Goal: Information Seeking & Learning: Learn about a topic

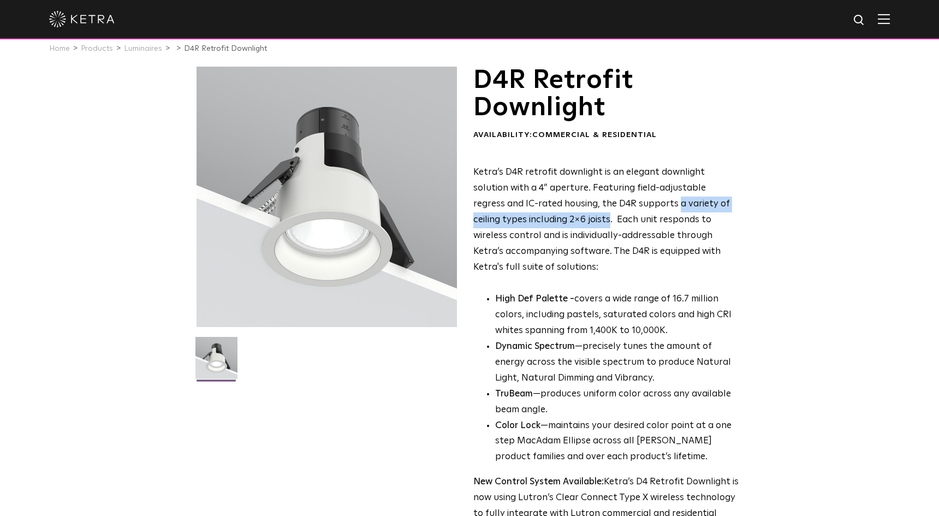
drag, startPoint x: 612, startPoint y: 202, endPoint x: 554, endPoint y: 213, distance: 60.0
click at [554, 213] on p "Ketra’s D4R retrofit downlight is an elegant downlight solution with a 4” apert…" at bounding box center [606, 220] width 266 height 110
copy p "a variety of ceiling types including 2x6 joists"
click at [533, 249] on p "Ketra’s D4R retrofit downlight is an elegant downlight solution with a 4” apert…" at bounding box center [606, 220] width 266 height 110
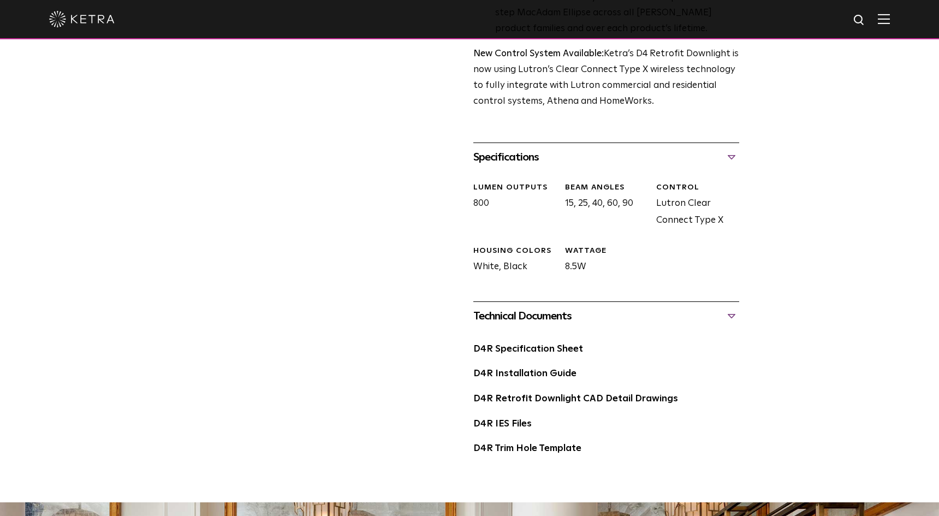
scroll to position [442, 0]
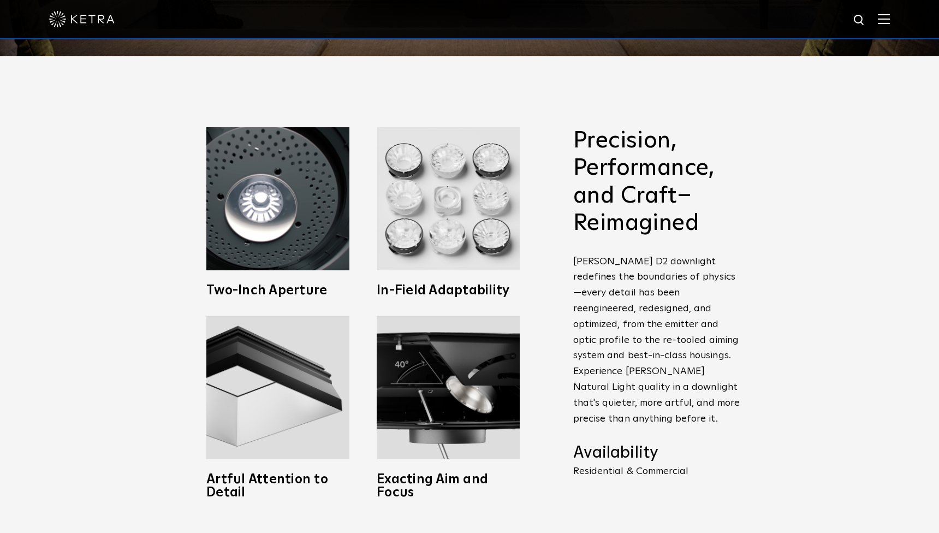
scroll to position [498, 0]
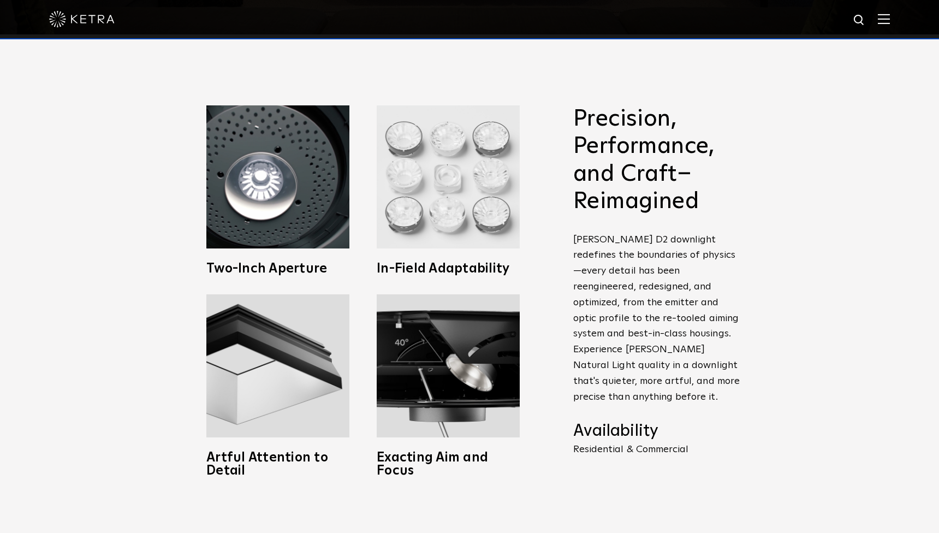
click at [415, 222] on img at bounding box center [448, 176] width 143 height 143
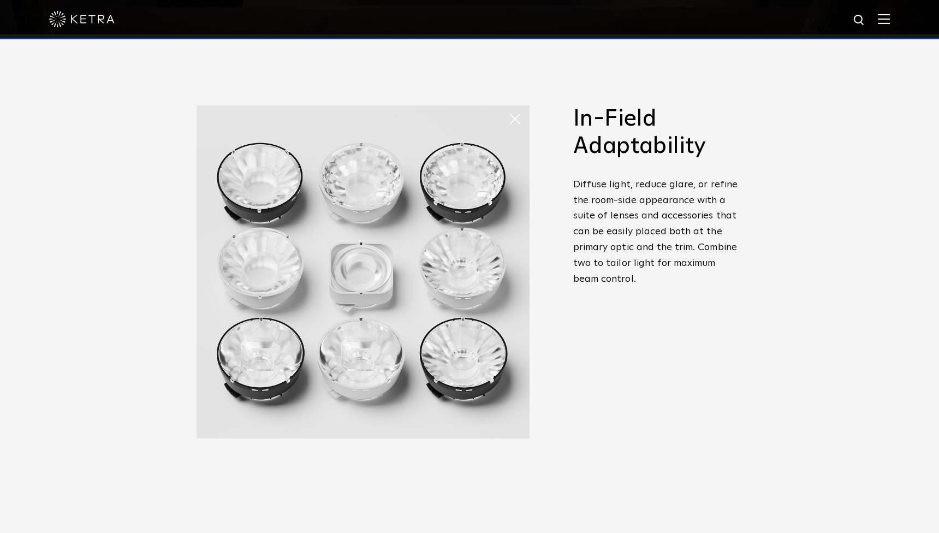
click at [481, 158] on img at bounding box center [363, 271] width 333 height 333
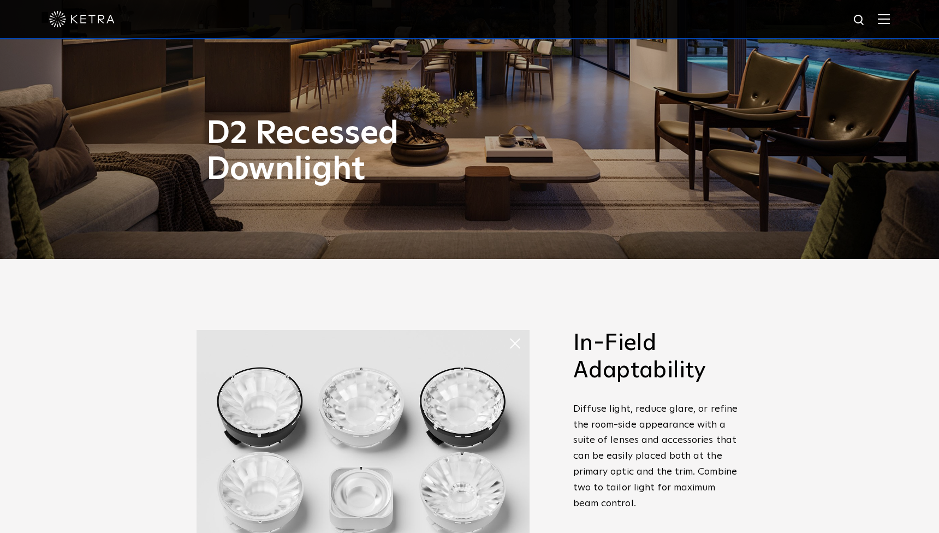
scroll to position [441, 0]
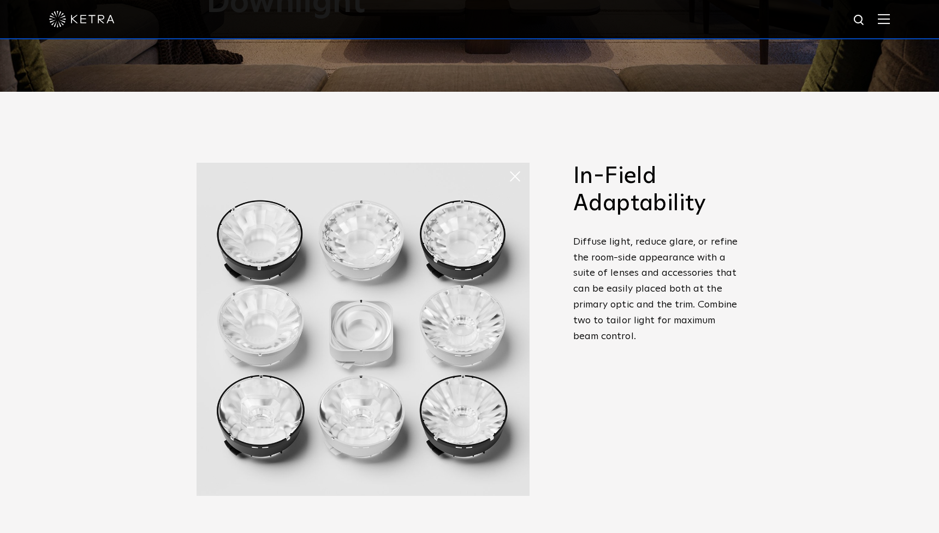
click at [512, 177] on span at bounding box center [519, 176] width 22 height 22
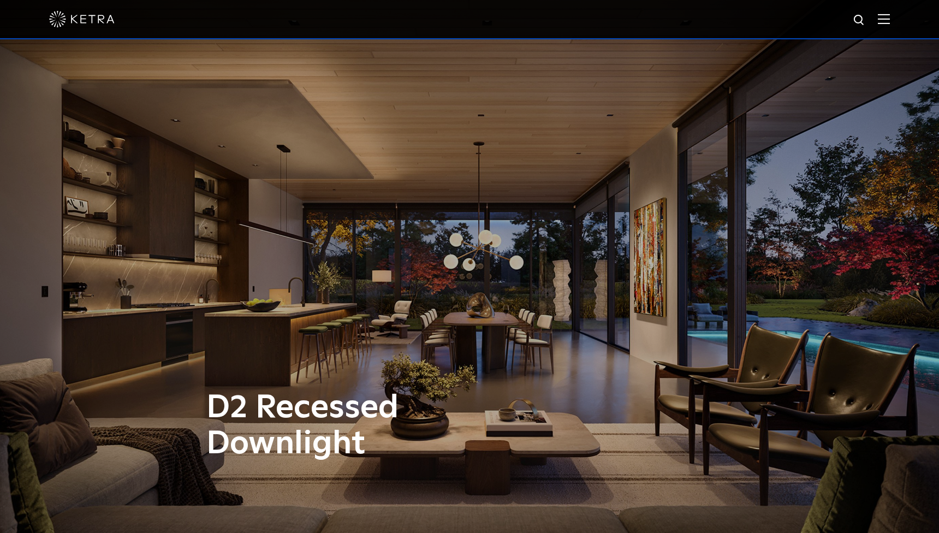
scroll to position [0, 0]
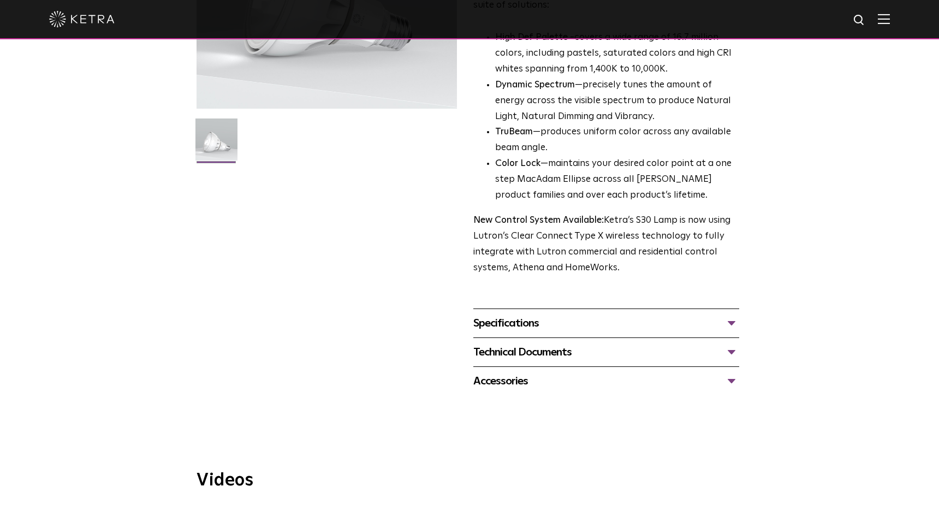
scroll to position [210, 0]
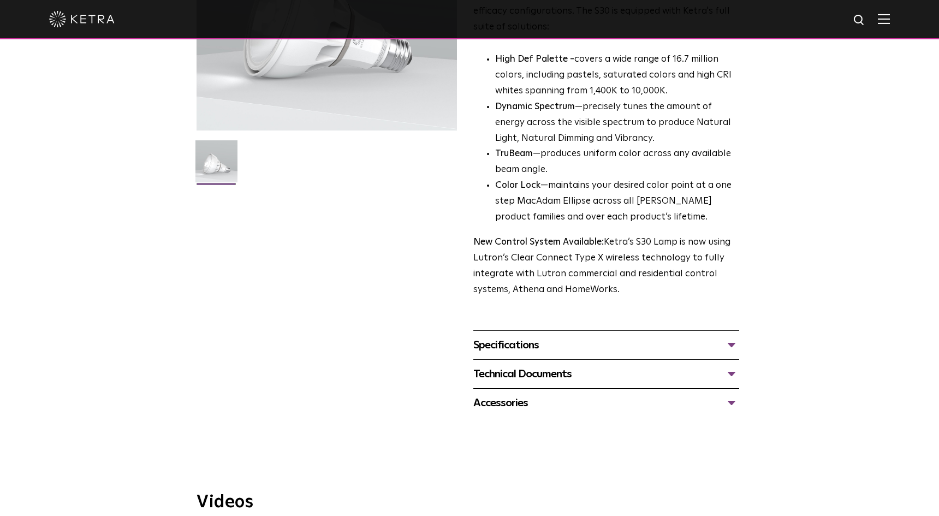
click at [501, 336] on div "Specifications" at bounding box center [606, 344] width 266 height 17
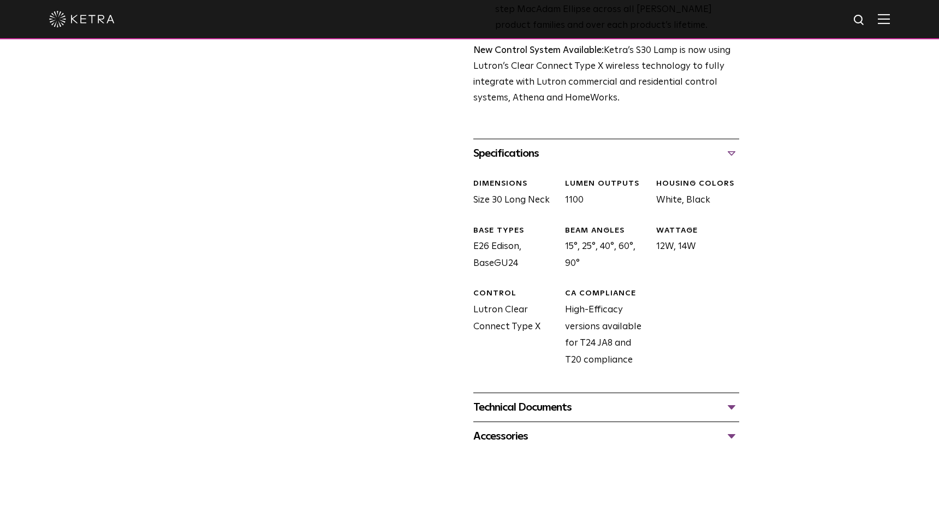
scroll to position [424, 0]
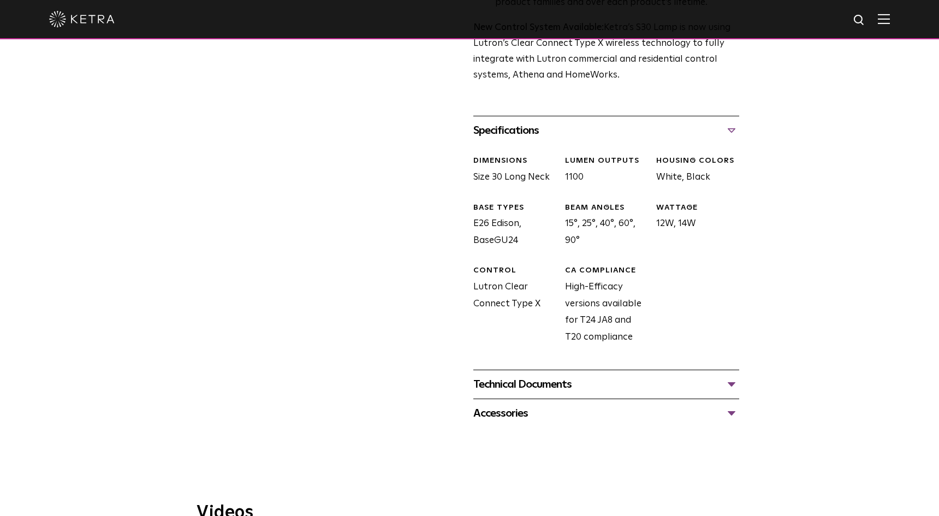
click at [515, 376] on div "Technical Documents" at bounding box center [606, 384] width 266 height 17
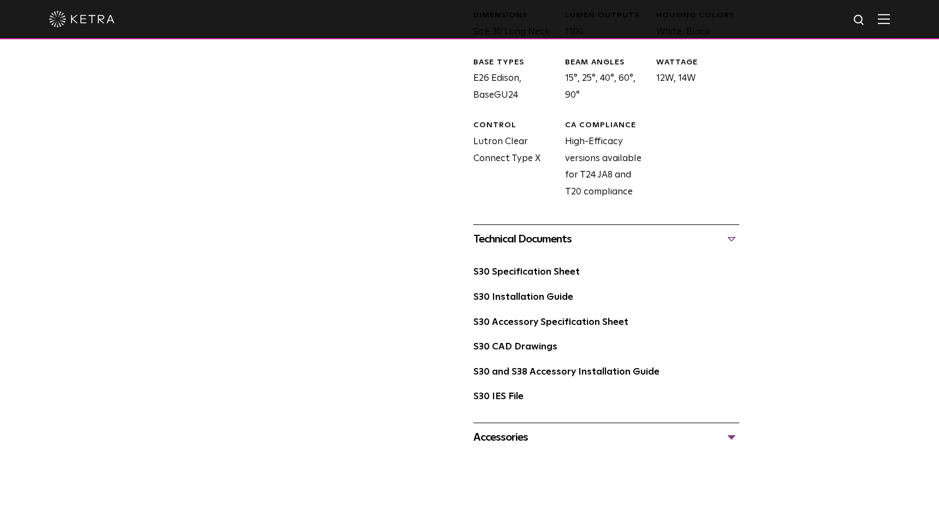
scroll to position [570, 0]
click at [511, 266] on link "S30 Specification Sheet" at bounding box center [526, 270] width 106 height 9
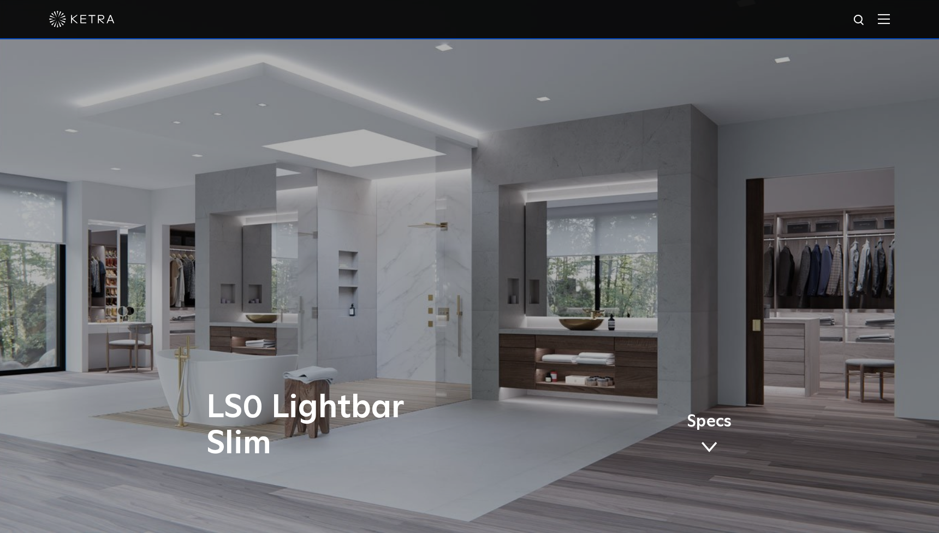
scroll to position [-1, 0]
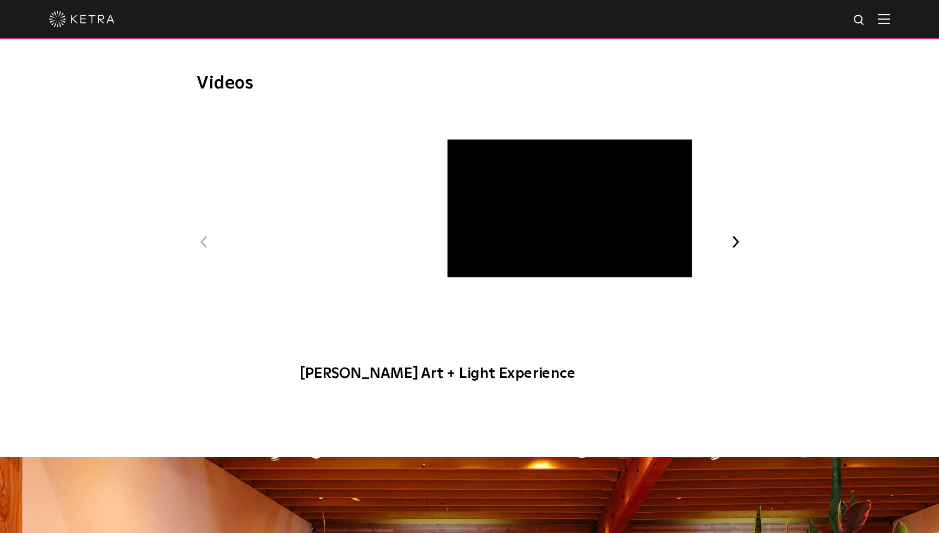
scroll to position [211, 0]
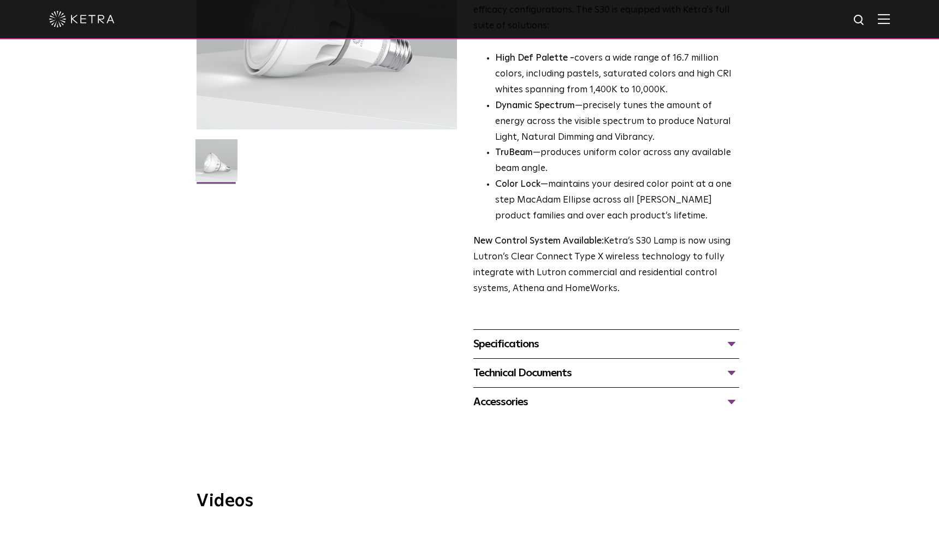
click at [531, 364] on div "Technical Documents" at bounding box center [606, 372] width 266 height 17
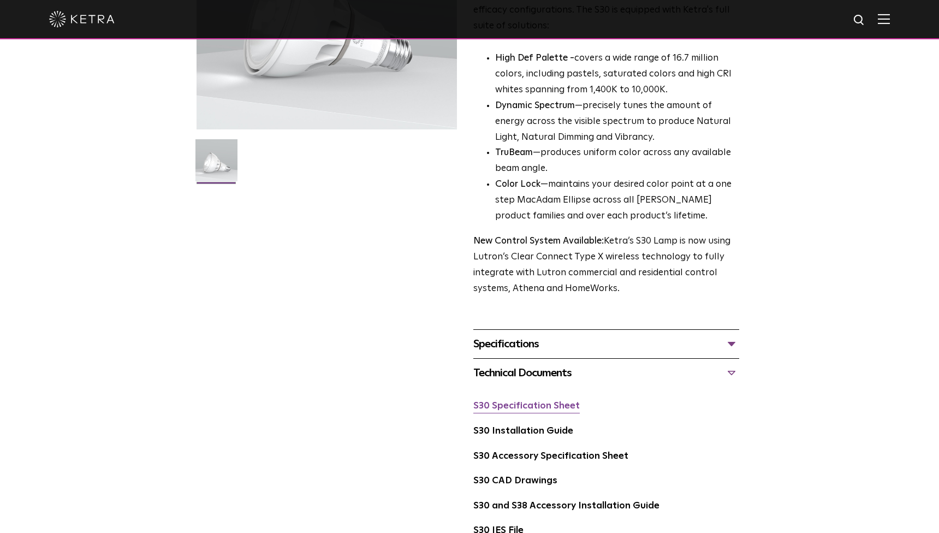
click at [517, 401] on link "S30 Specification Sheet" at bounding box center [526, 405] width 106 height 9
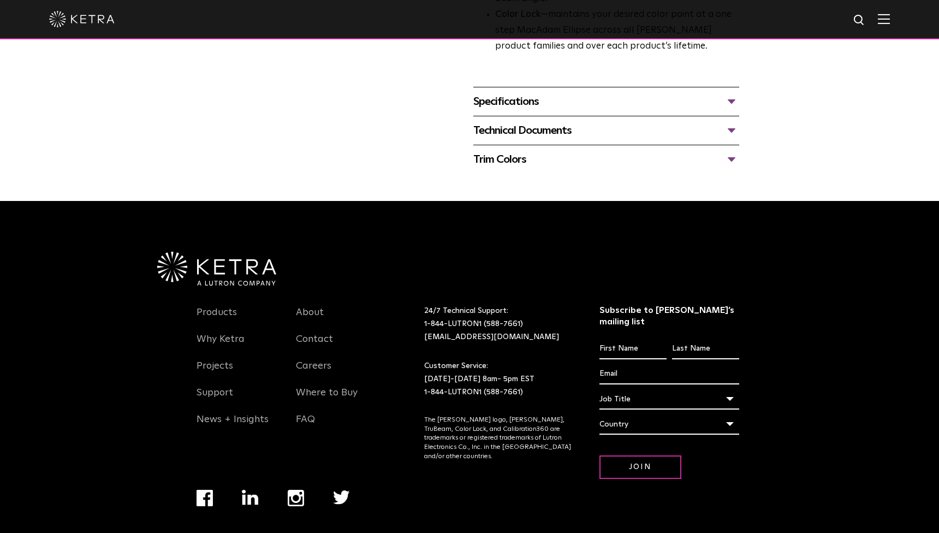
scroll to position [447, 0]
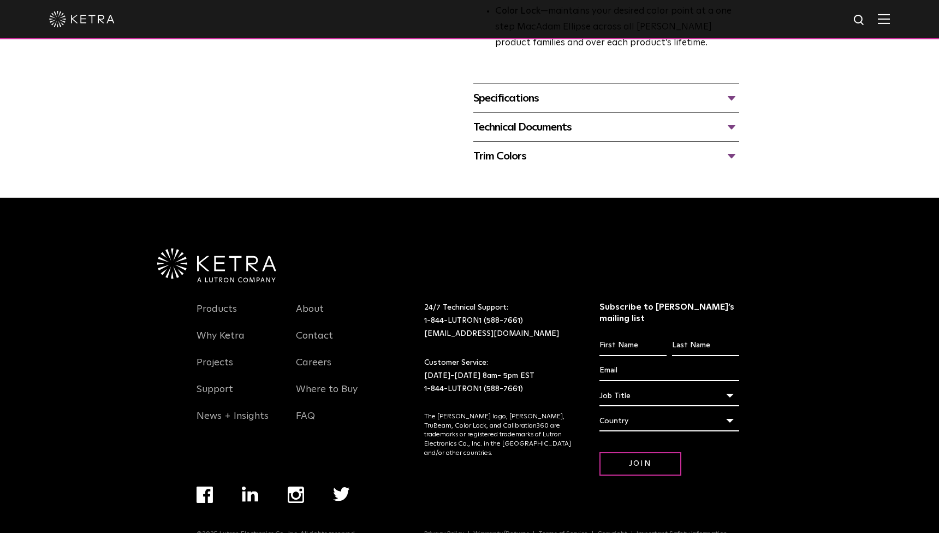
click at [545, 92] on div "Specifications" at bounding box center [606, 98] width 266 height 17
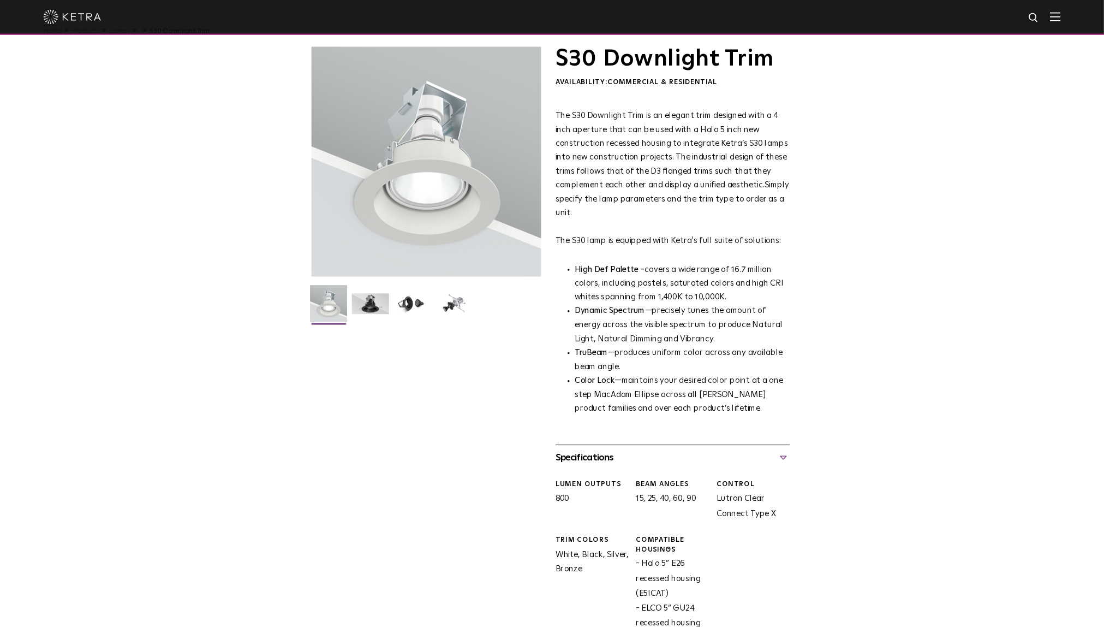
scroll to position [27, 0]
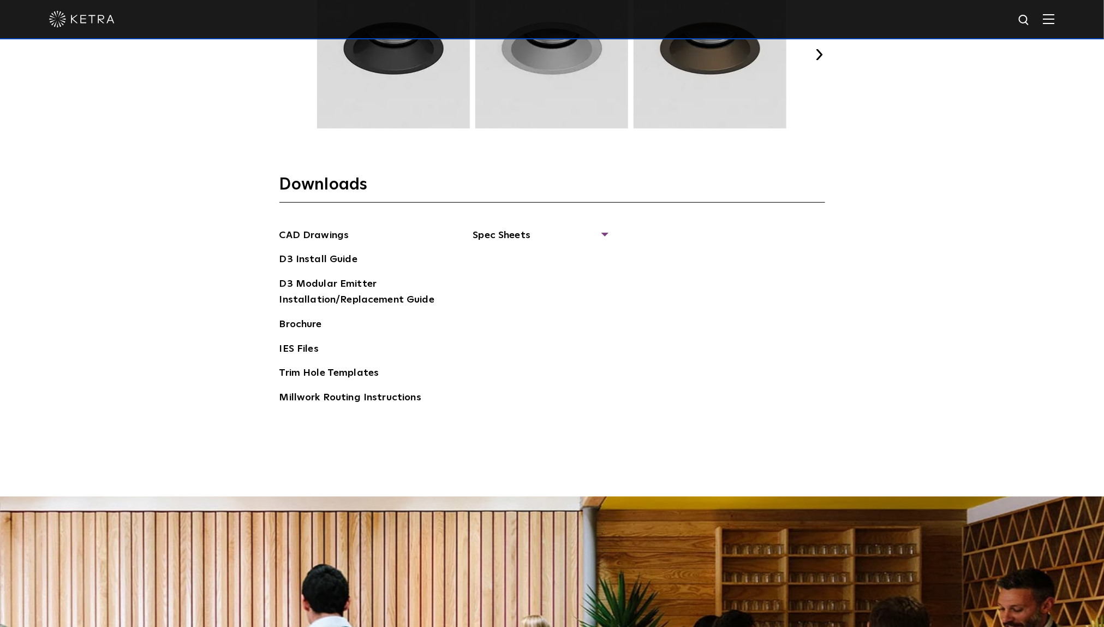
scroll to position [1770, 0]
click at [305, 319] on link "Brochure" at bounding box center [300, 324] width 43 height 17
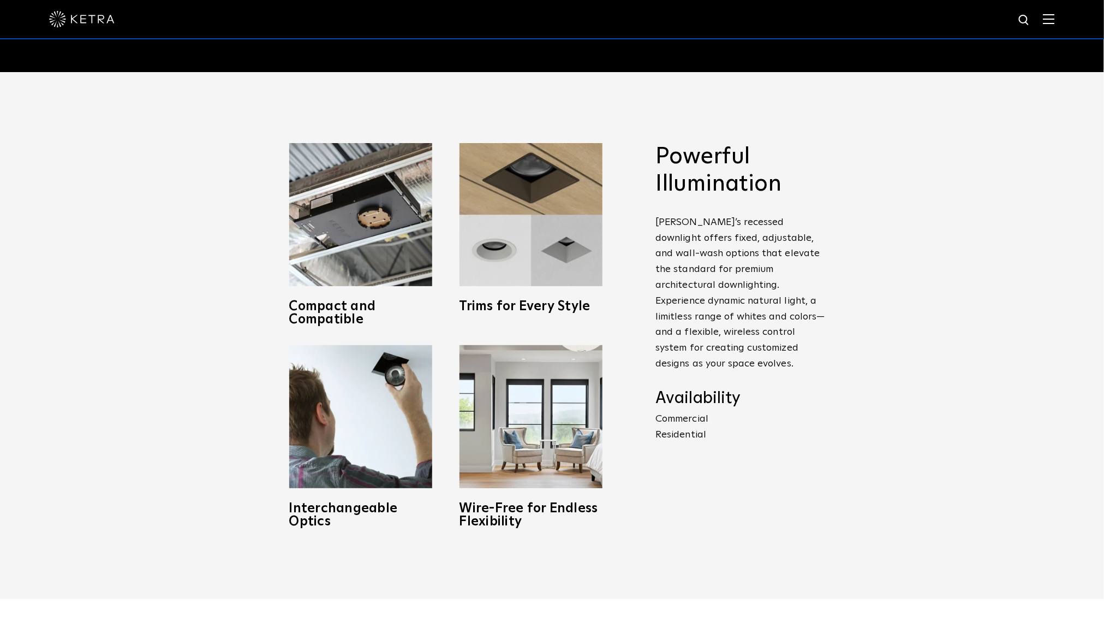
scroll to position [582, 0]
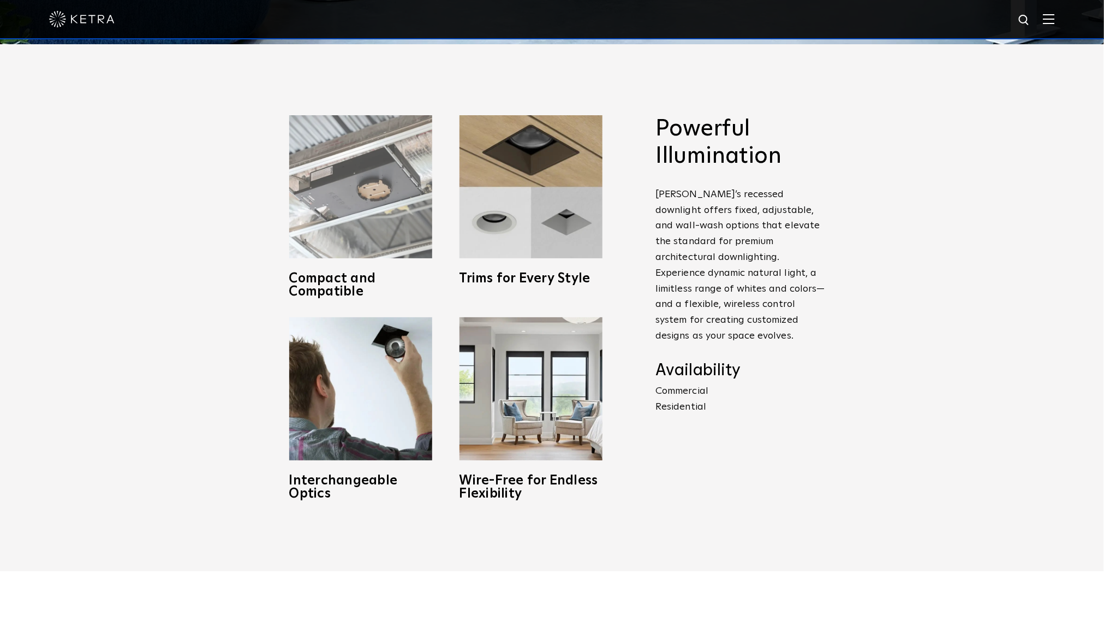
click at [372, 177] on img at bounding box center [360, 186] width 143 height 143
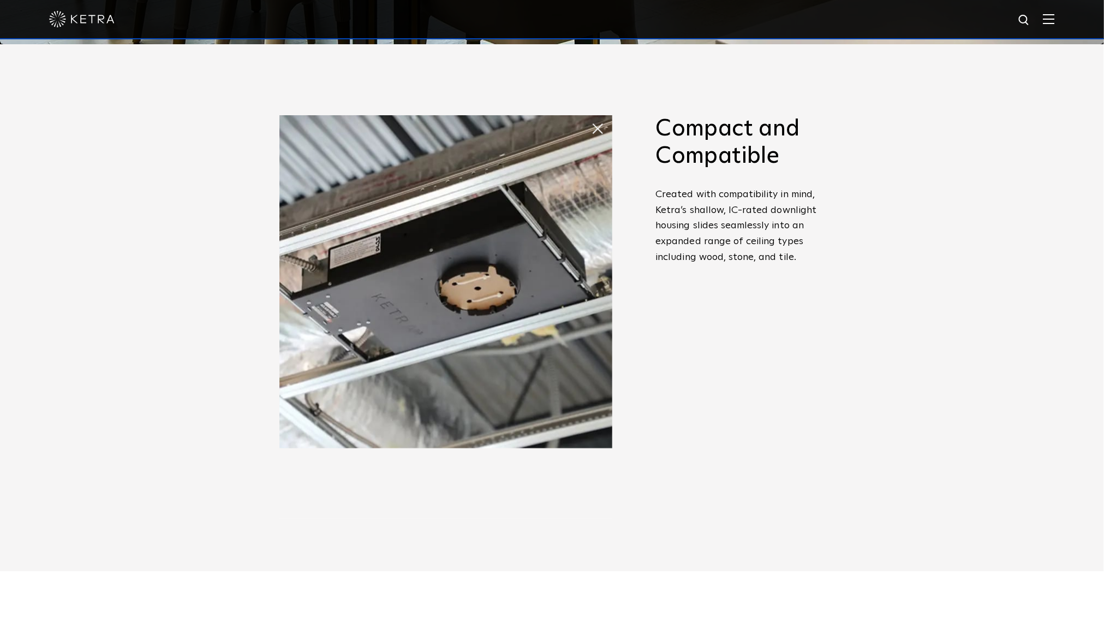
click at [460, 325] on img at bounding box center [445, 281] width 333 height 333
click at [591, 118] on span at bounding box center [591, 118] width 0 height 0
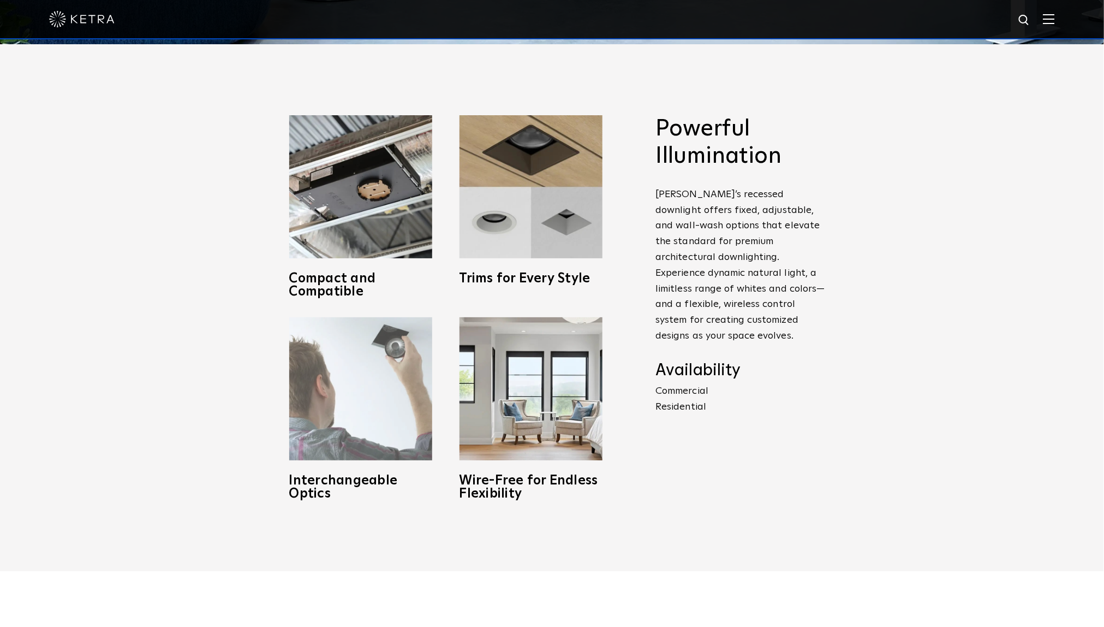
click at [367, 376] on img at bounding box center [360, 388] width 143 height 143
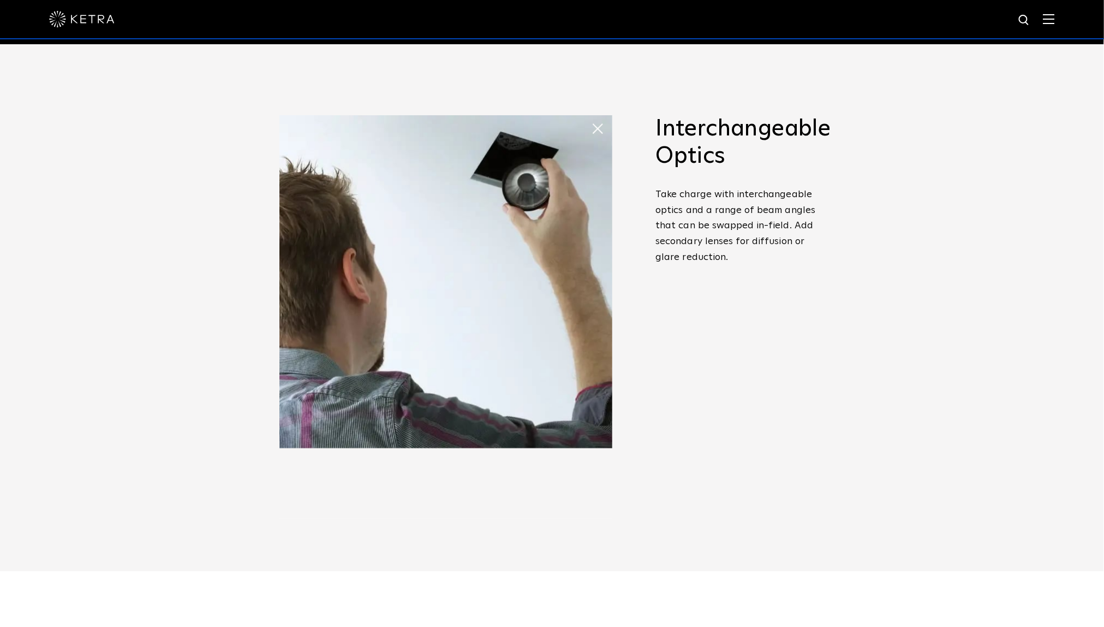
click at [591, 118] on span at bounding box center [591, 118] width 0 height 0
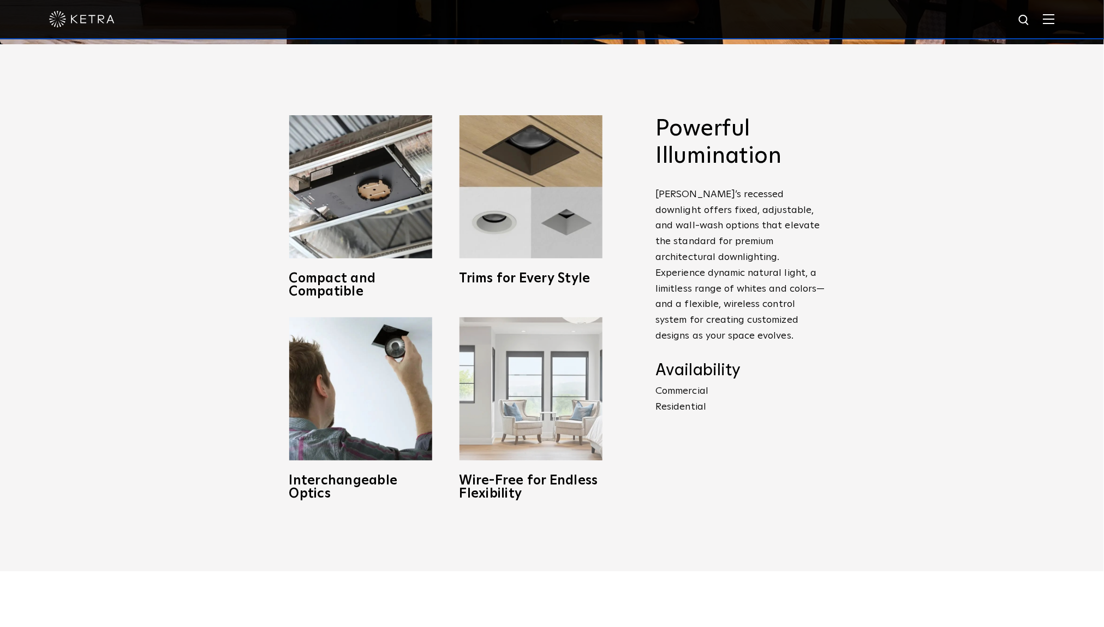
click at [519, 364] on img at bounding box center [531, 388] width 143 height 143
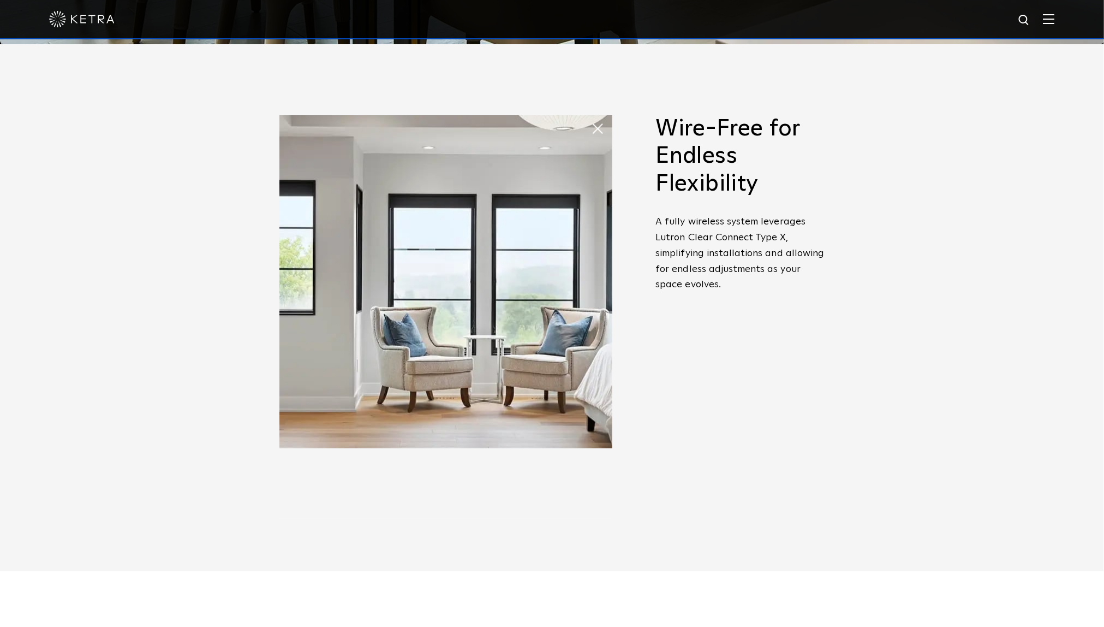
click at [591, 118] on span at bounding box center [591, 118] width 0 height 0
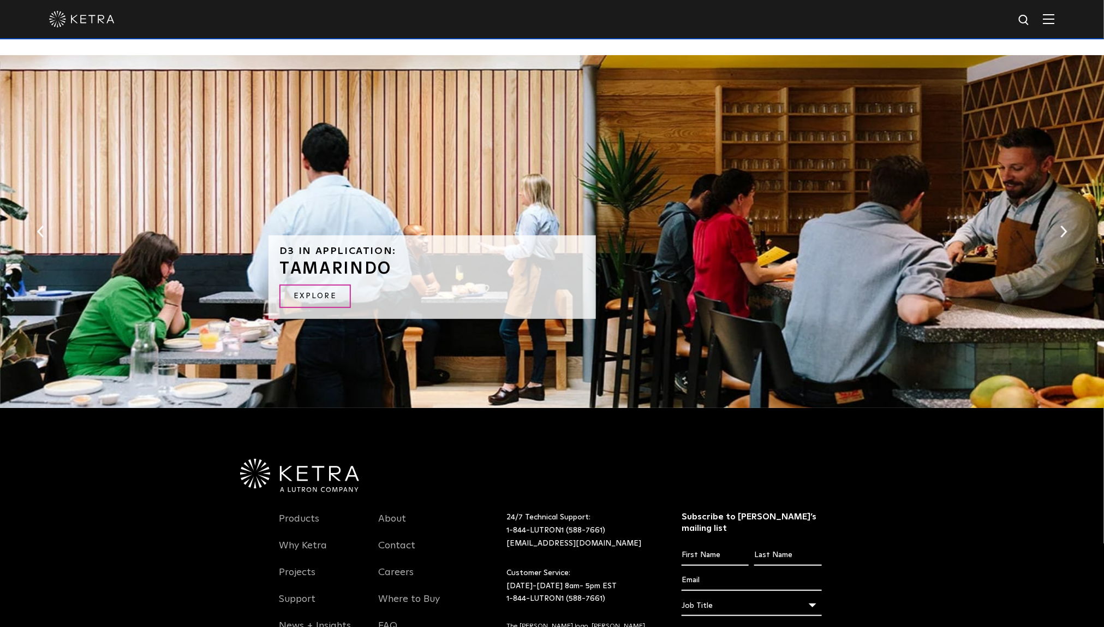
scroll to position [2214, 0]
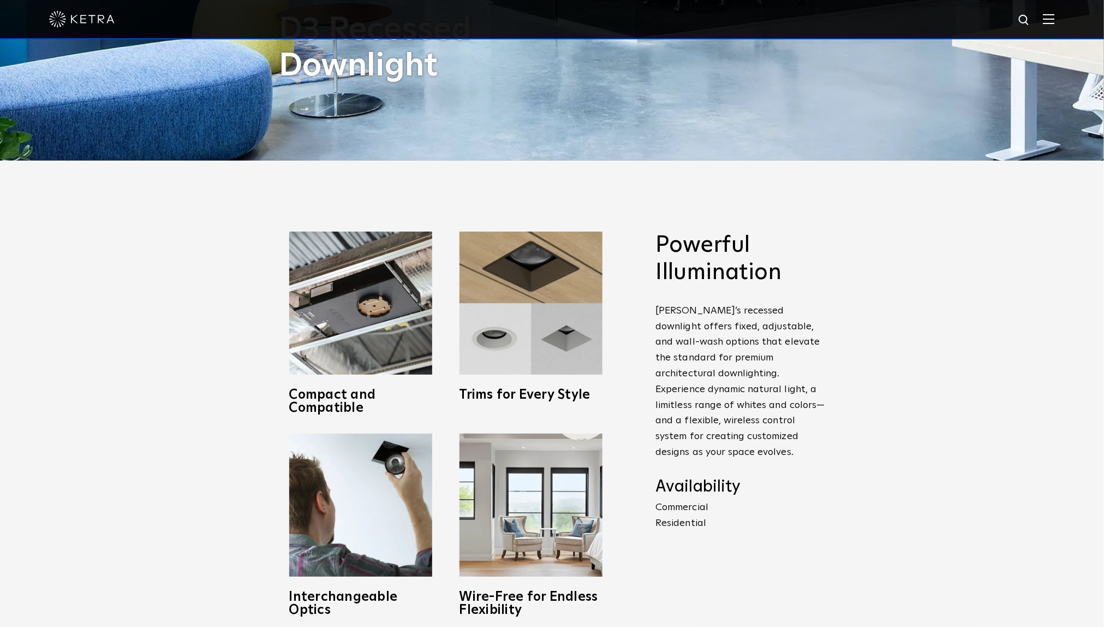
scroll to position [599, 0]
